Goal: Information Seeking & Learning: Learn about a topic

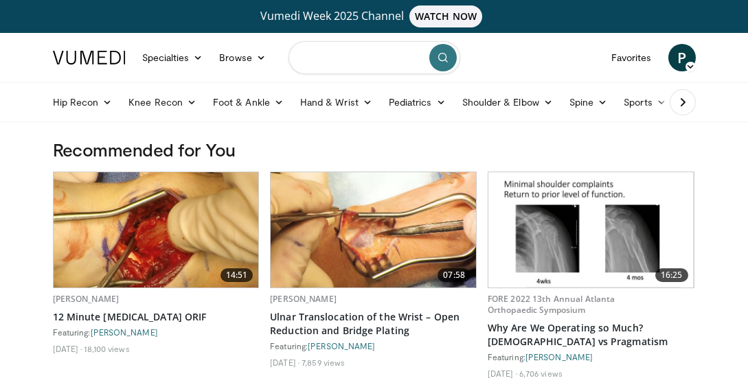
click at [362, 52] on input "Search topics, interventions" at bounding box center [374, 57] width 172 height 33
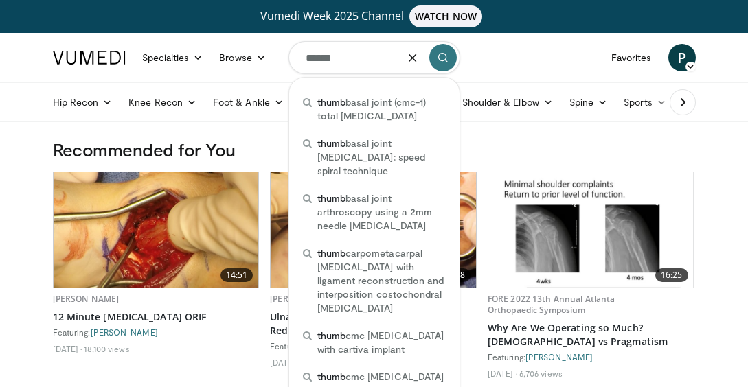
type input "*****"
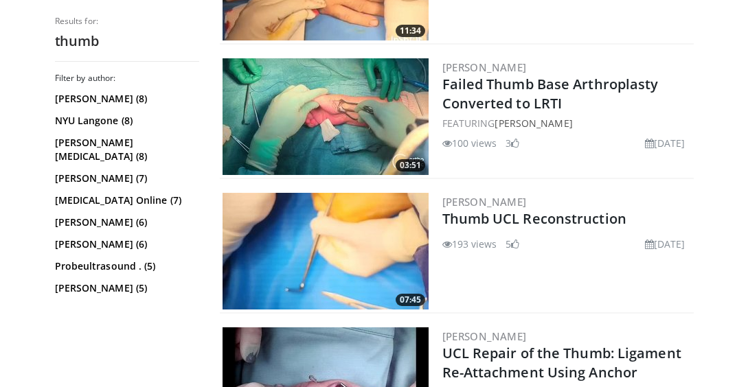
scroll to position [399, 0]
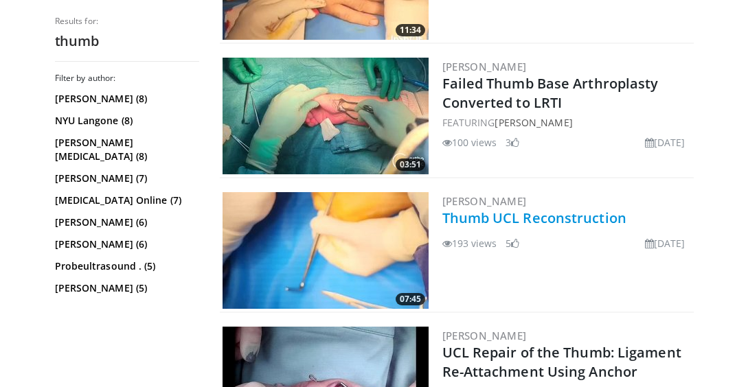
click at [480, 219] on link "Thumb UCL Reconstruction" at bounding box center [534, 218] width 184 height 19
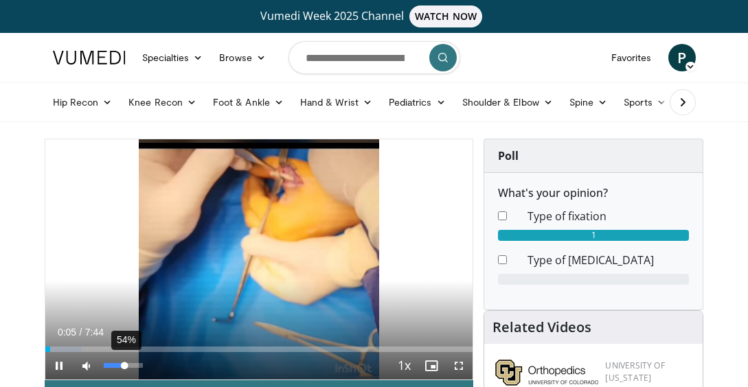
click at [125, 364] on div "Volume Level" at bounding box center [114, 365] width 21 height 5
click at [456, 368] on span "Video Player" at bounding box center [458, 365] width 27 height 27
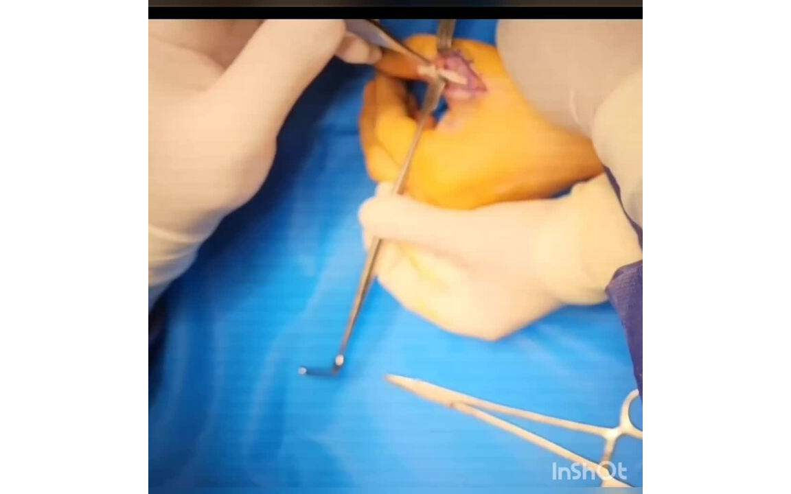
click at [78, 365] on div "10 seconds Tap to unmute" at bounding box center [395, 247] width 791 height 494
click at [149, 370] on div "10 seconds Tap to unmute" at bounding box center [395, 247] width 791 height 494
click at [716, 350] on div "10 seconds Tap to unmute" at bounding box center [395, 247] width 791 height 494
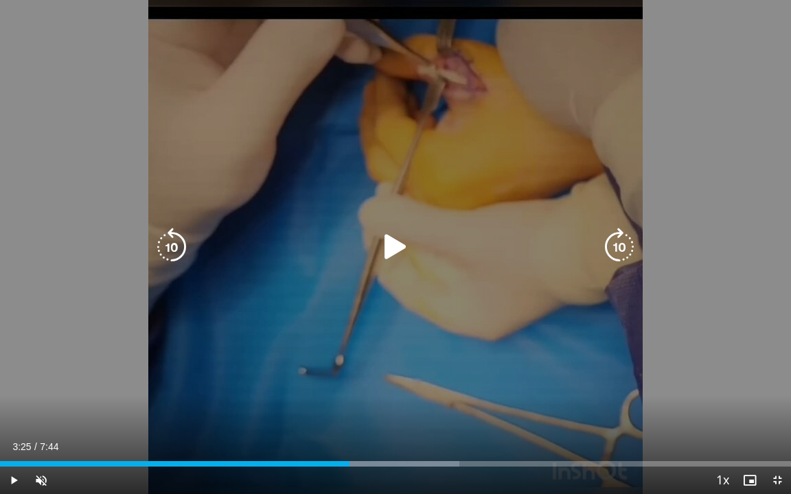
click at [730, 349] on div "10 seconds Tap to unmute" at bounding box center [395, 247] width 791 height 494
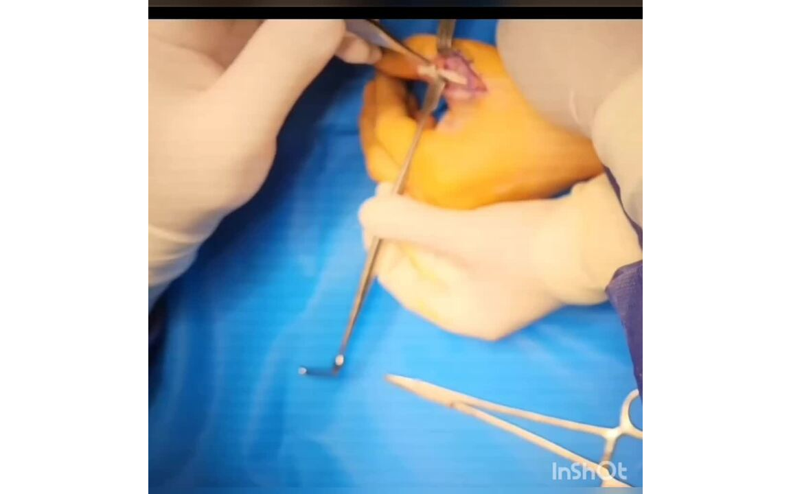
click at [734, 299] on div "10 seconds Tap to unmute" at bounding box center [395, 247] width 791 height 494
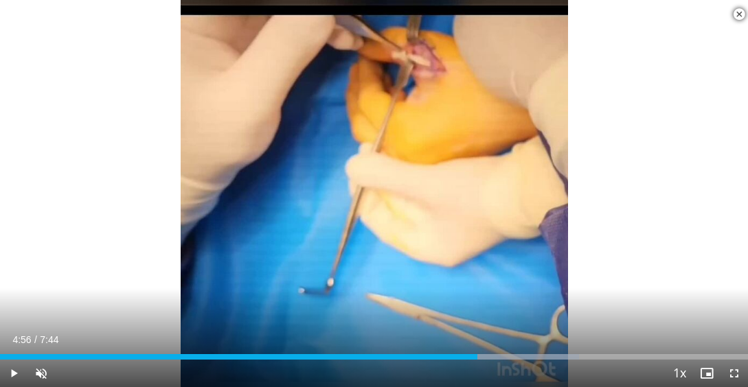
scroll to position [598, 0]
